Goal: Information Seeking & Learning: Learn about a topic

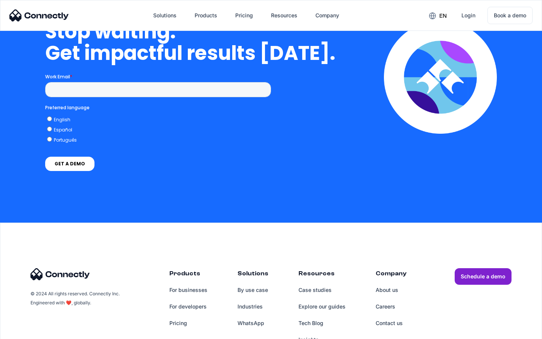
scroll to position [2190, 0]
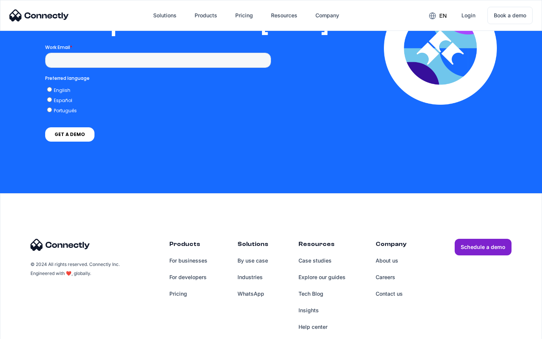
scroll to position [1532, 0]
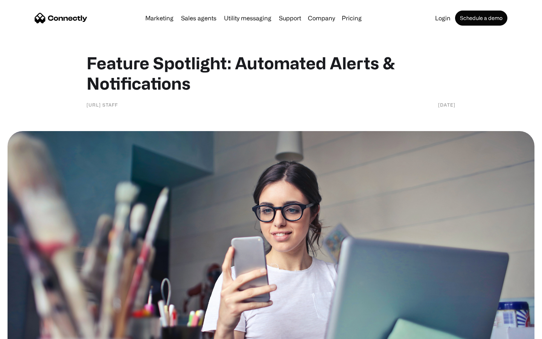
scroll to position [507, 0]
